Goal: Task Accomplishment & Management: Manage account settings

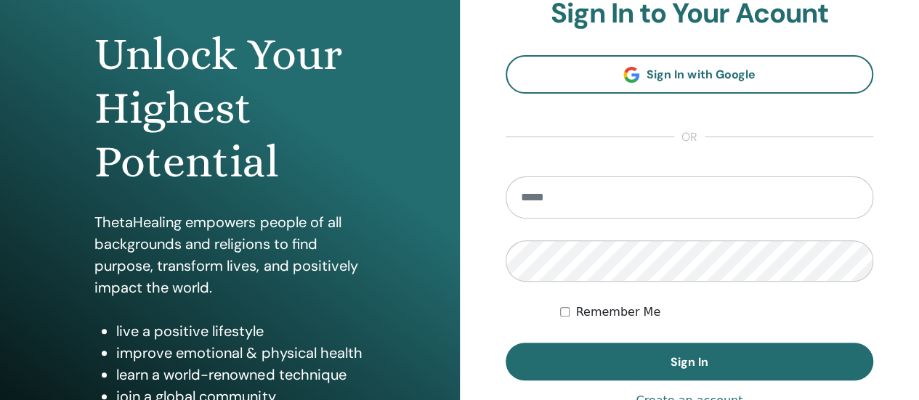
scroll to position [145, 0]
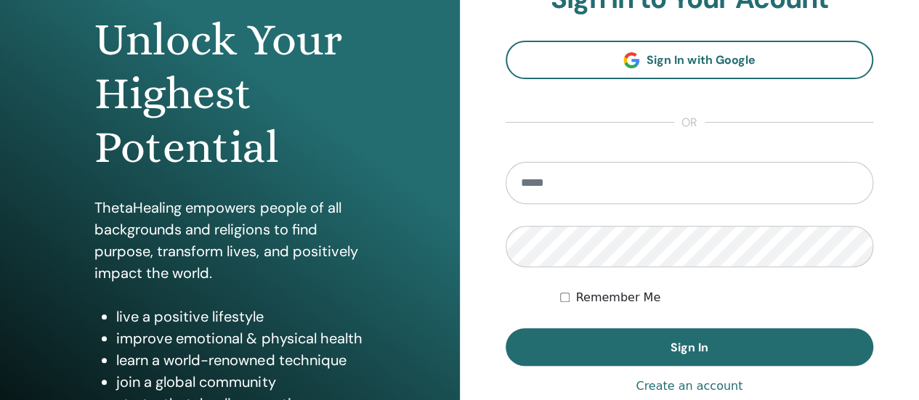
type input "**********"
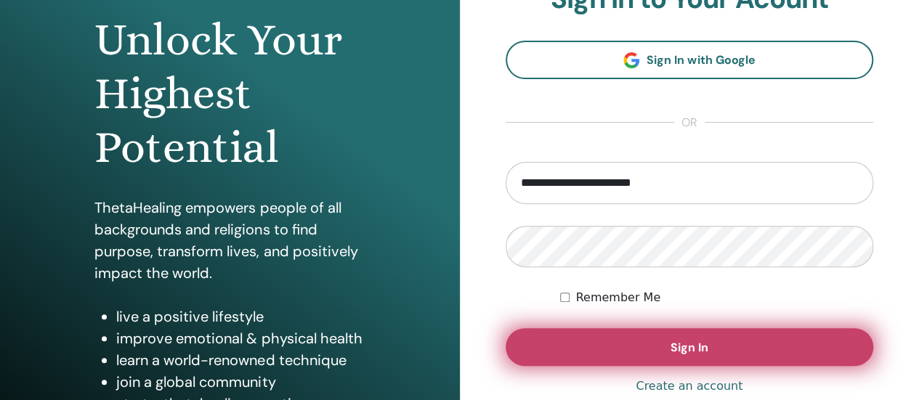
click at [559, 344] on button "Sign In" at bounding box center [690, 347] width 368 height 38
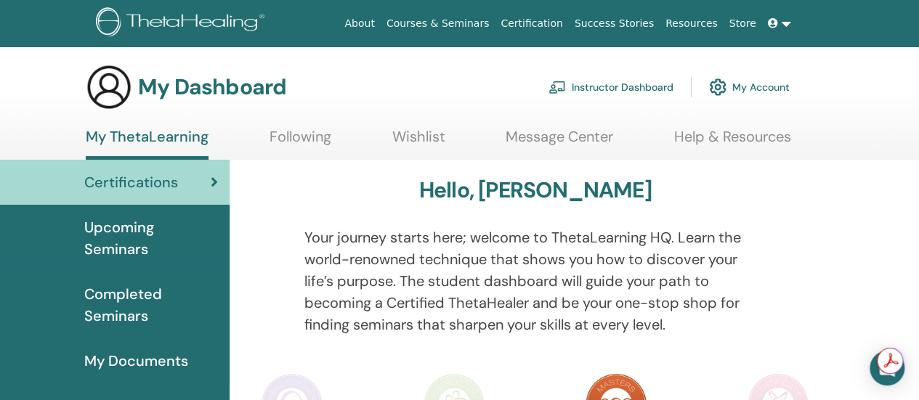
click at [753, 91] on link "My Account" at bounding box center [749, 87] width 81 height 32
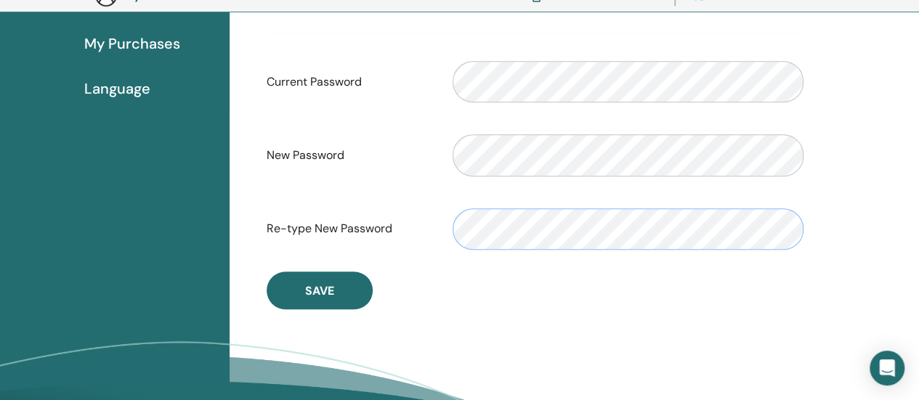
scroll to position [395, 0]
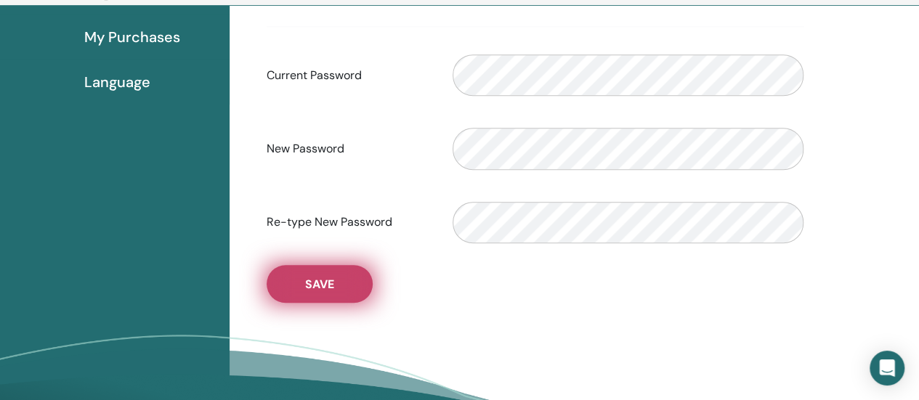
click at [324, 285] on span "Save" at bounding box center [319, 284] width 29 height 15
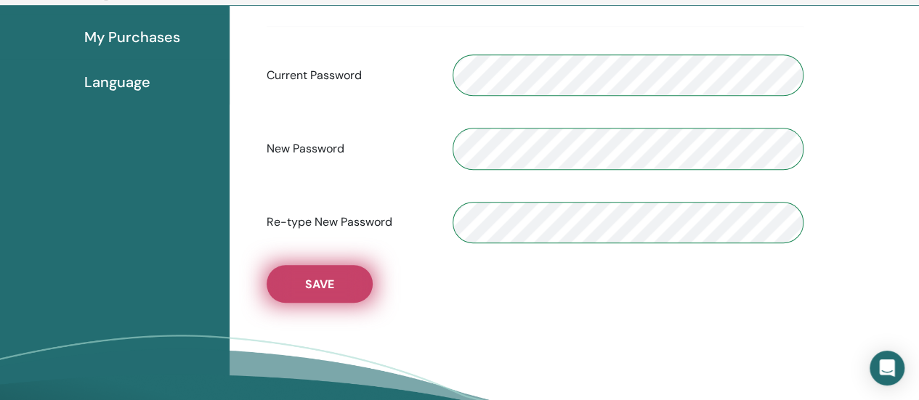
click at [304, 294] on button "Save" at bounding box center [320, 284] width 106 height 38
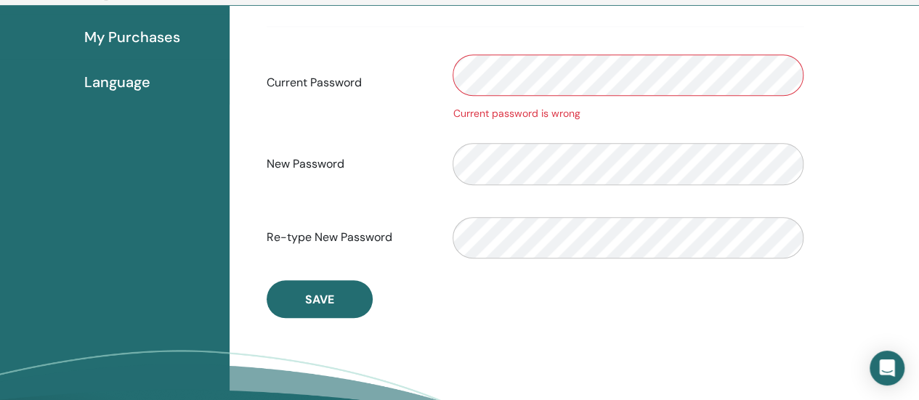
click at [394, 62] on div "Current Password Current password is wrong" at bounding box center [535, 82] width 559 height 77
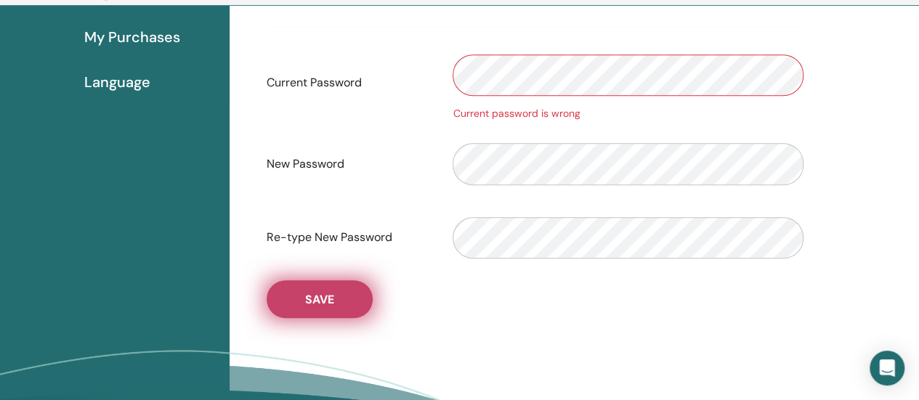
click at [328, 287] on button "Save" at bounding box center [320, 299] width 106 height 38
click at [316, 303] on span "Save" at bounding box center [319, 299] width 29 height 15
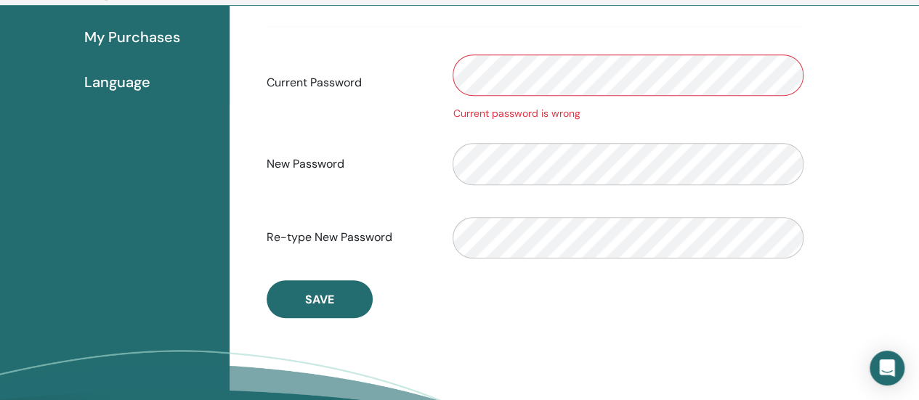
click at [437, 67] on div "Current Password Current password is wrong" at bounding box center [535, 82] width 559 height 77
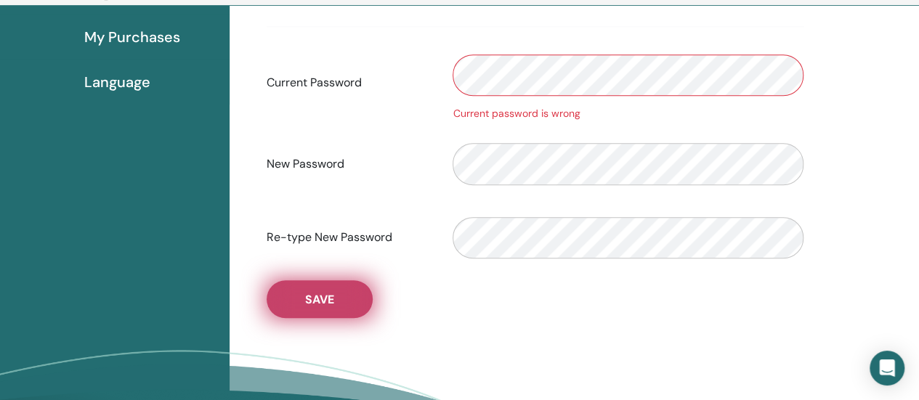
click at [325, 301] on span "Save" at bounding box center [319, 299] width 29 height 15
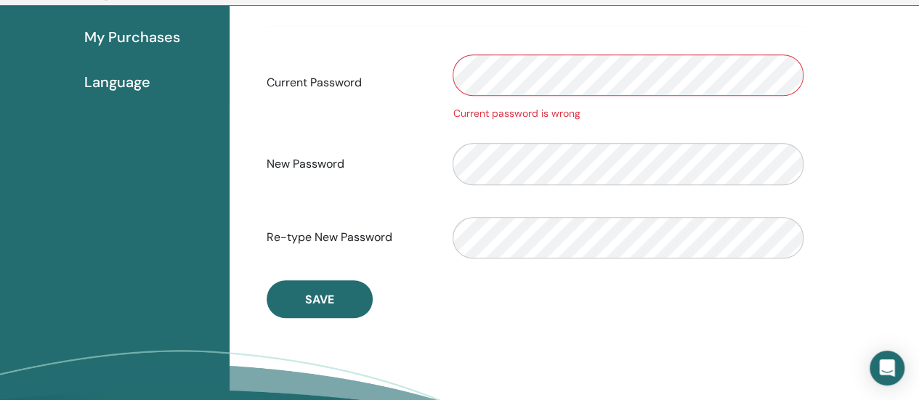
click at [414, 75] on div "Current Password Current password is wrong" at bounding box center [535, 82] width 559 height 77
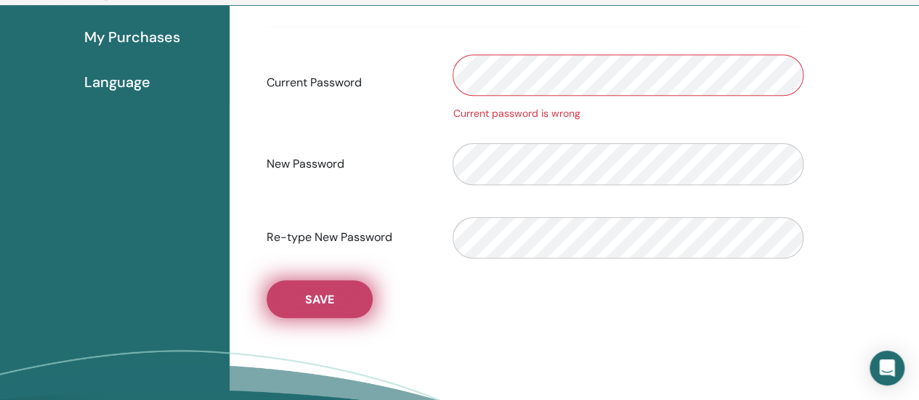
click at [325, 301] on span "Save" at bounding box center [319, 299] width 29 height 15
click at [307, 297] on span "Save" at bounding box center [319, 299] width 29 height 15
click at [309, 306] on span "Save" at bounding box center [319, 299] width 29 height 15
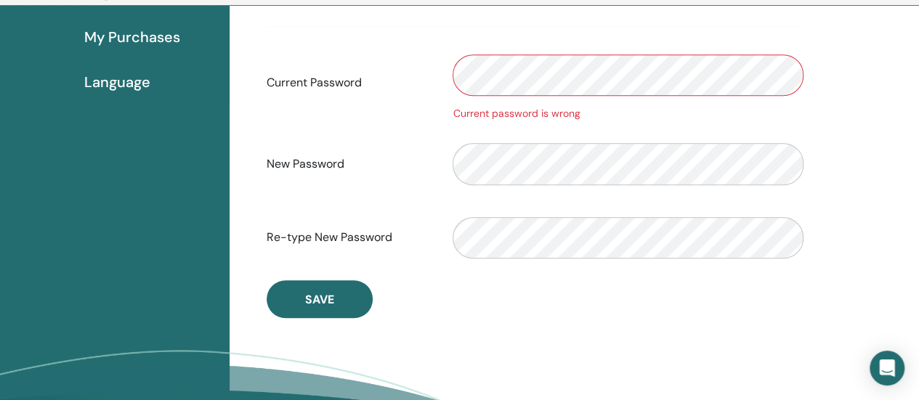
click at [446, 69] on div "Current password is wrong" at bounding box center [628, 82] width 373 height 77
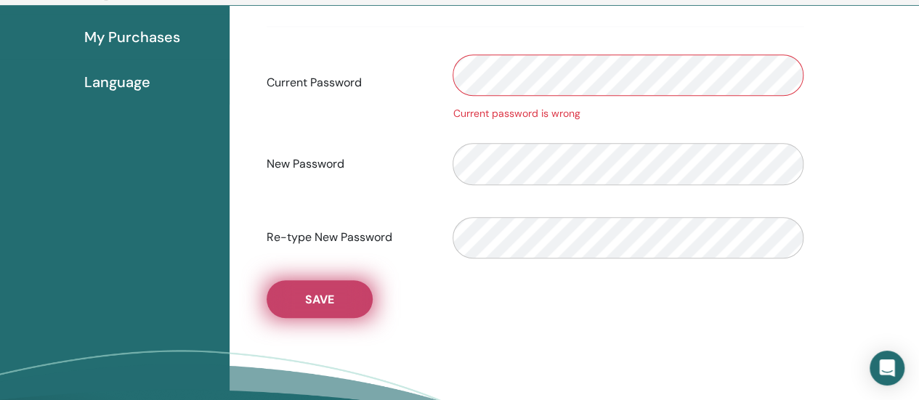
click at [330, 306] on span "Save" at bounding box center [319, 299] width 29 height 15
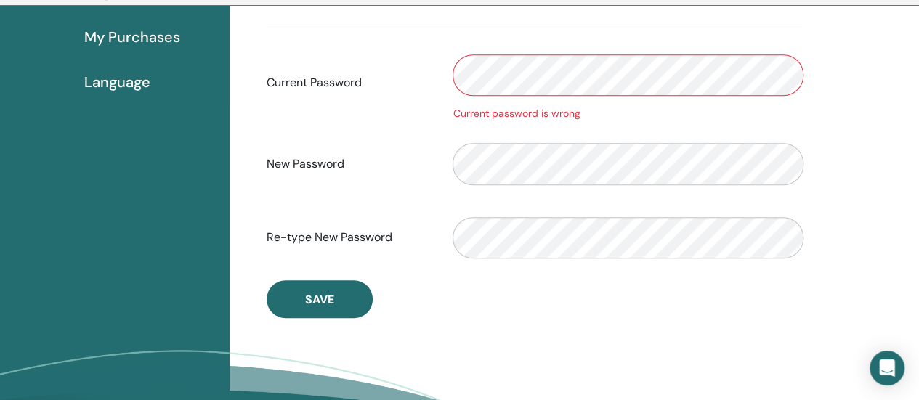
click at [415, 68] on div "Current Password Current password is wrong" at bounding box center [535, 82] width 559 height 77
click at [423, 62] on div "Current Password Current password is wrong" at bounding box center [535, 82] width 559 height 77
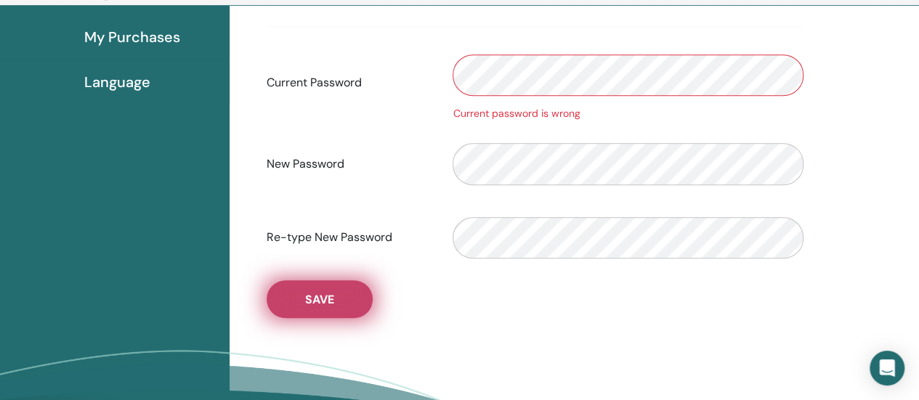
click at [324, 300] on span "Save" at bounding box center [319, 299] width 29 height 15
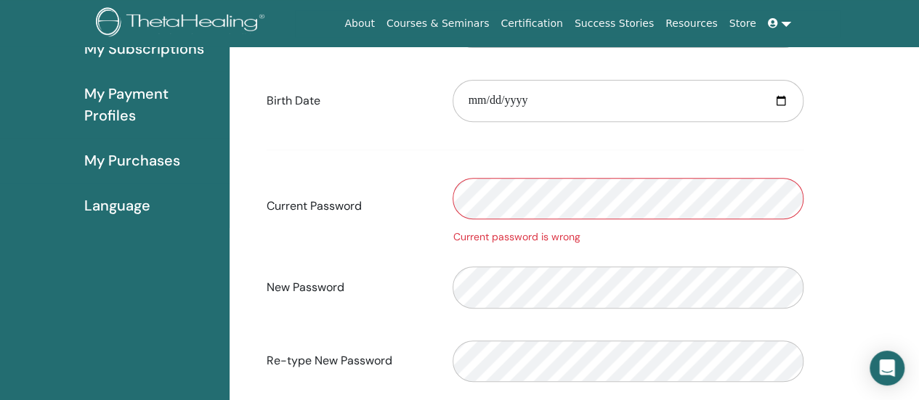
scroll to position [323, 0]
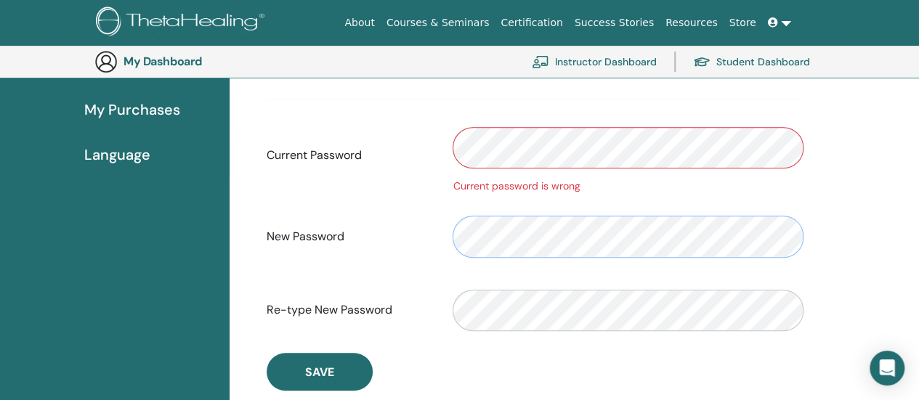
click at [395, 224] on div "New Password" at bounding box center [535, 237] width 559 height 62
click at [382, 322] on div "Re-type New Password" at bounding box center [535, 311] width 559 height 62
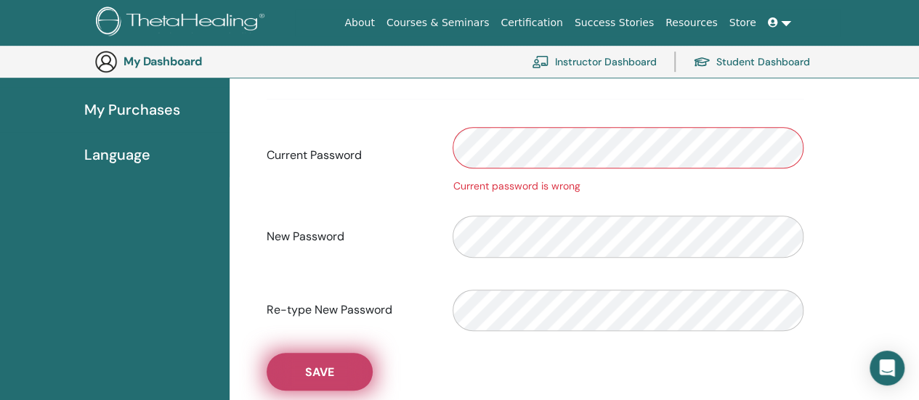
click at [303, 371] on button "Save" at bounding box center [320, 372] width 106 height 38
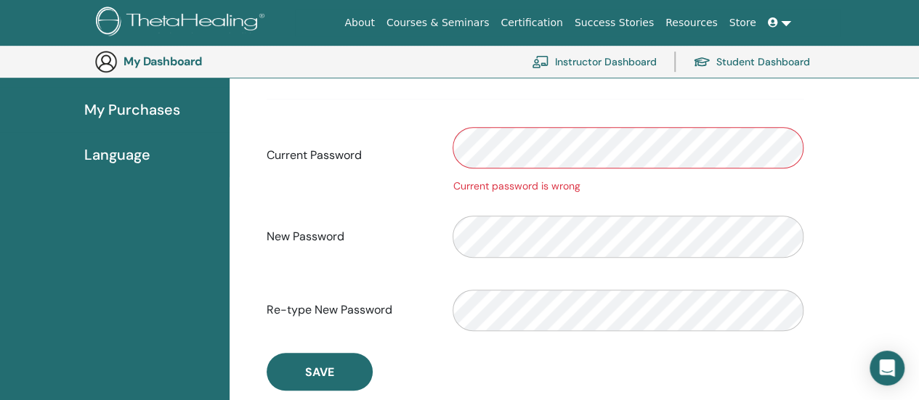
click at [368, 161] on div "Current Password Current password is wrong" at bounding box center [535, 155] width 559 height 77
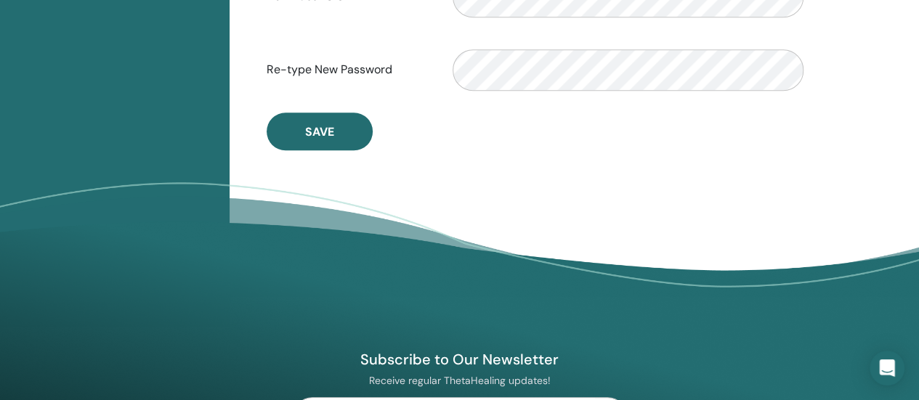
scroll to position [540, 0]
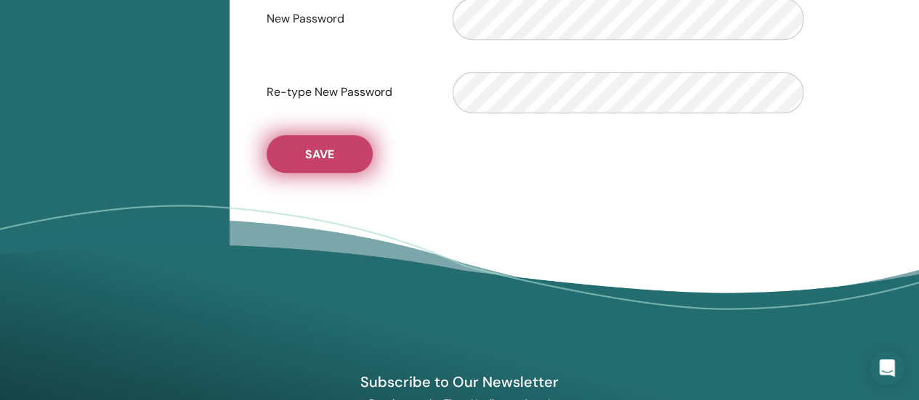
click at [341, 152] on button "Save" at bounding box center [320, 154] width 106 height 38
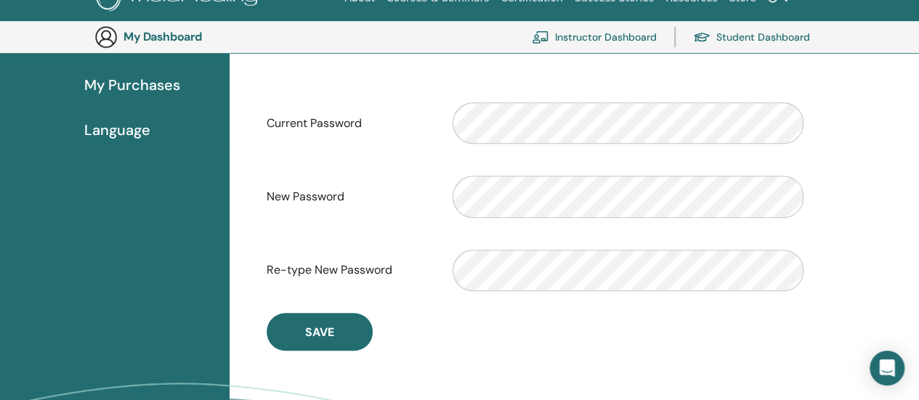
scroll to position [323, 0]
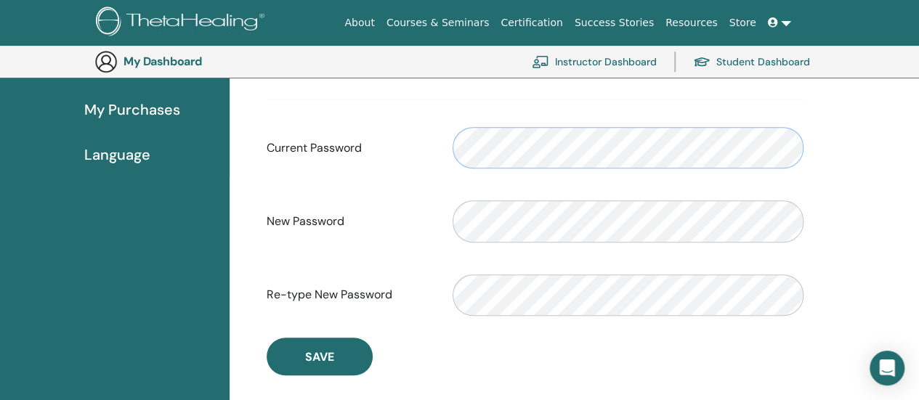
click at [439, 138] on div "Current Password Please enter a valid password" at bounding box center [535, 148] width 559 height 62
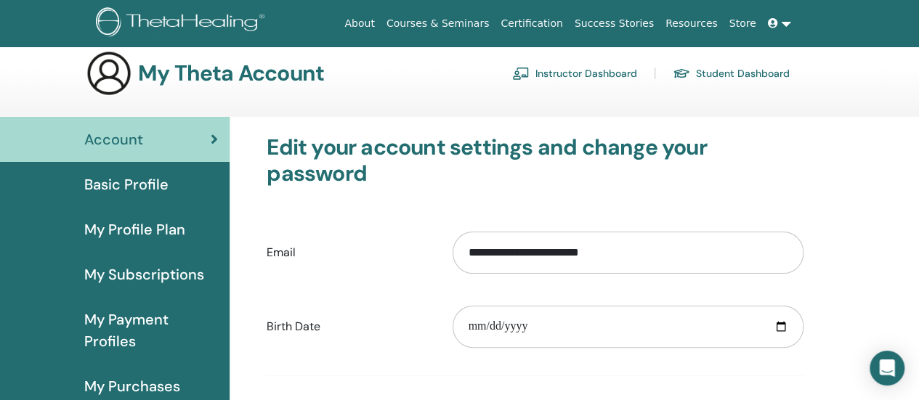
scroll to position [0, 0]
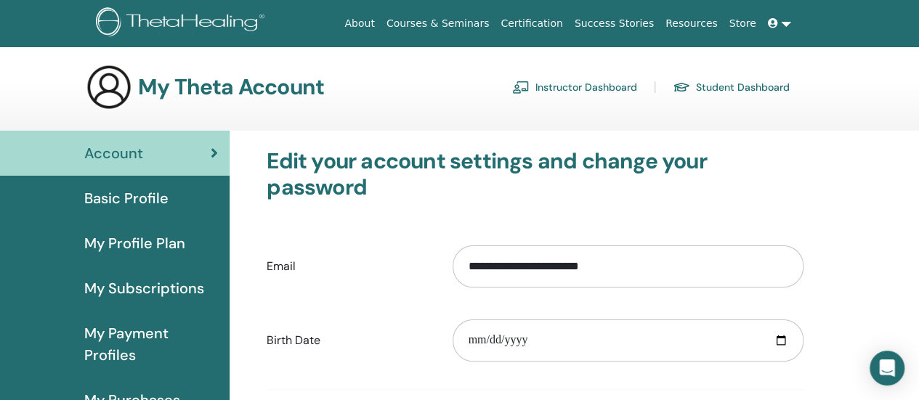
click at [782, 26] on link at bounding box center [779, 23] width 35 height 27
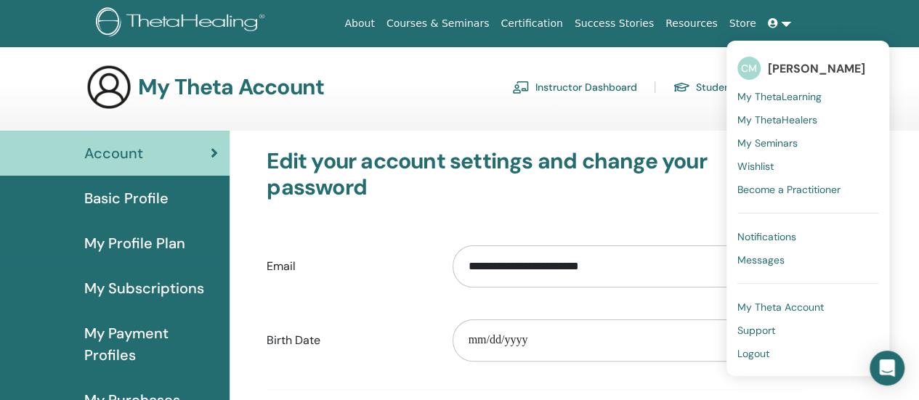
click at [760, 350] on span "Logout" at bounding box center [753, 353] width 32 height 13
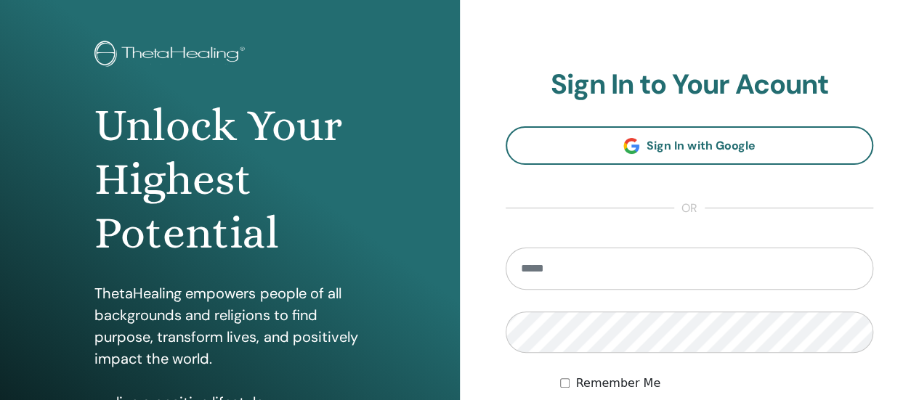
scroll to position [218, 0]
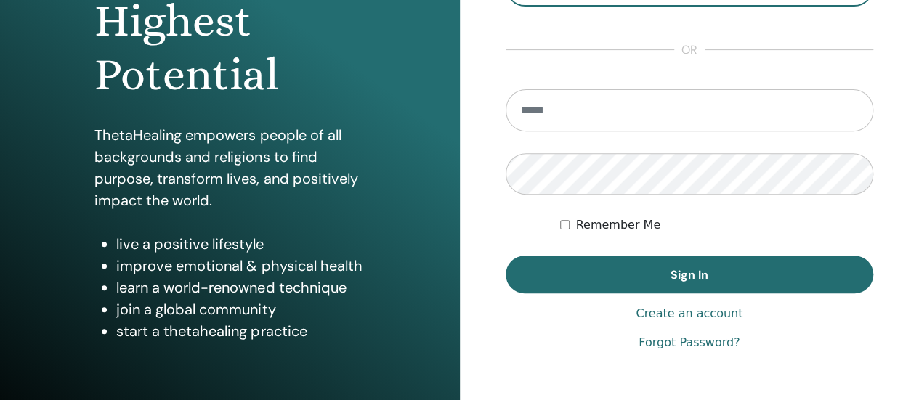
type input "**********"
click at [466, 165] on div "**********" at bounding box center [690, 130] width 460 height 697
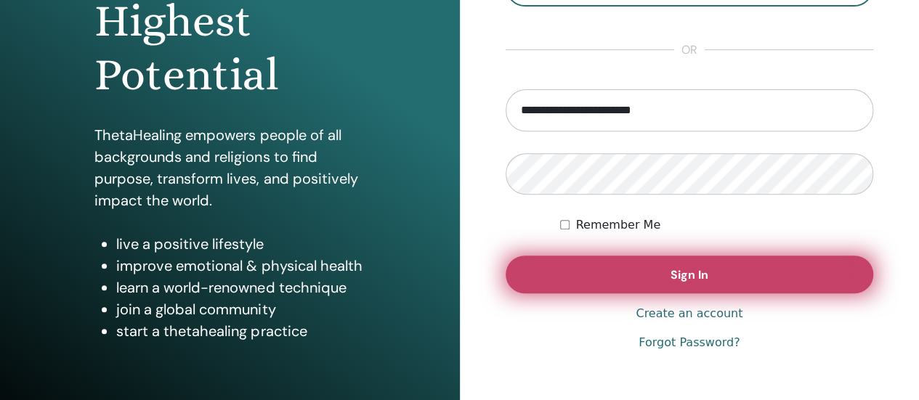
click at [526, 278] on button "Sign In" at bounding box center [690, 275] width 368 height 38
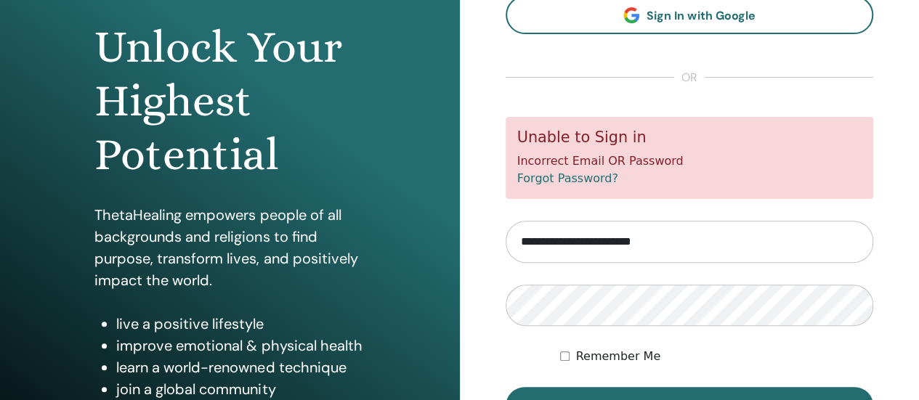
scroll to position [145, 0]
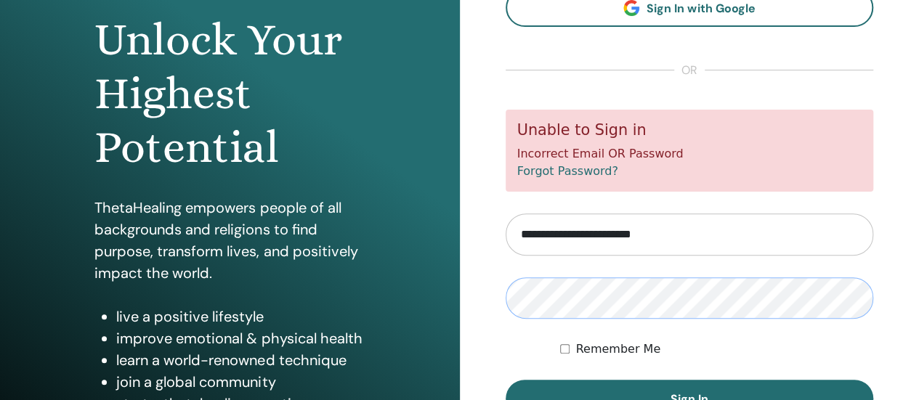
click at [447, 301] on div "Unlock Your Highest Potential ThetaHealing empowers people of all backgrounds a…" at bounding box center [459, 203] width 919 height 697
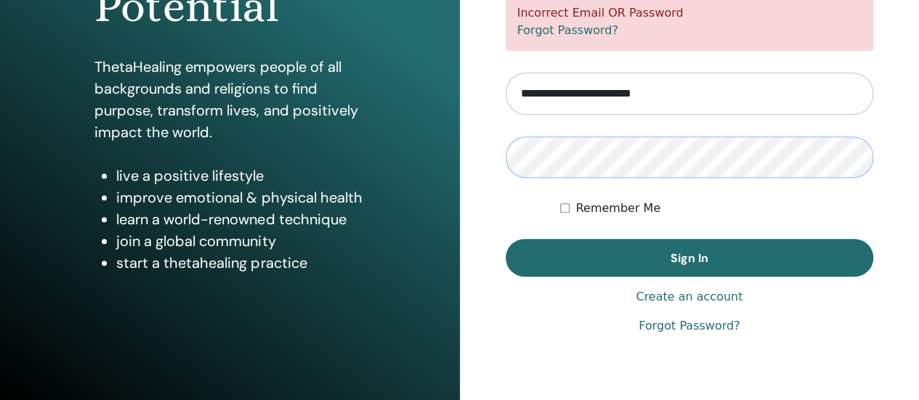
scroll to position [291, 0]
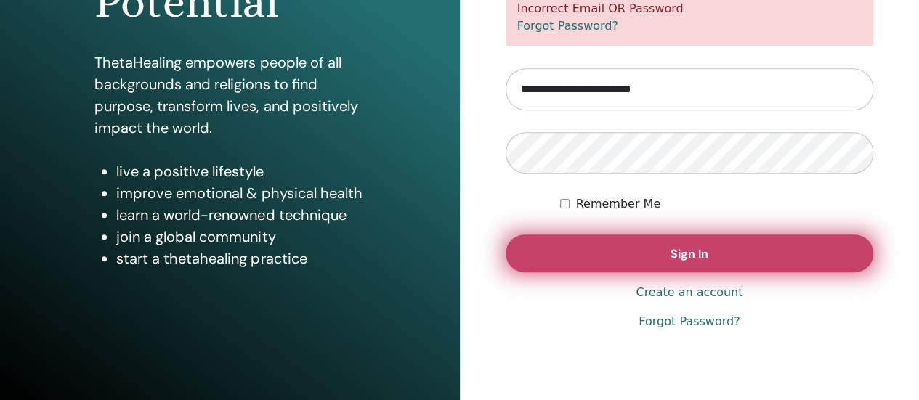
click at [683, 254] on span "Sign In" at bounding box center [690, 253] width 38 height 15
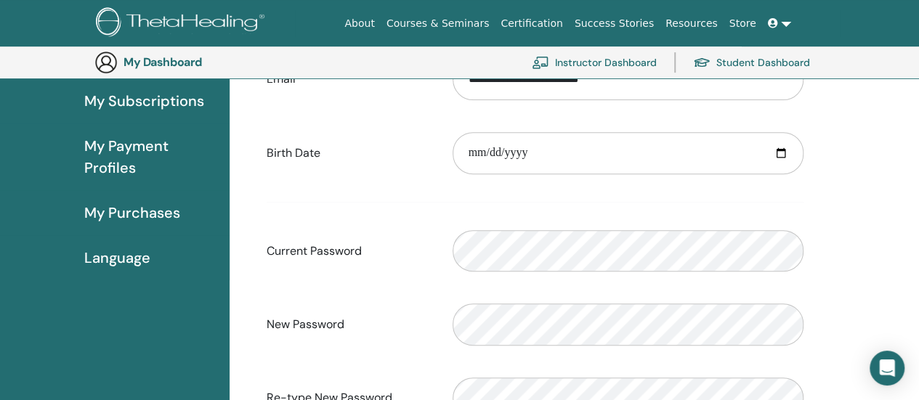
scroll to position [105, 0]
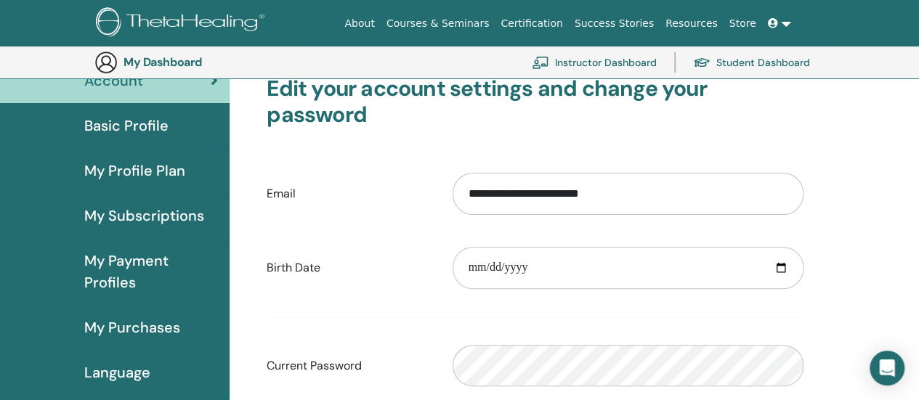
click at [124, 139] on link "Basic Profile" at bounding box center [115, 125] width 230 height 45
